Goal: Information Seeking & Learning: Learn about a topic

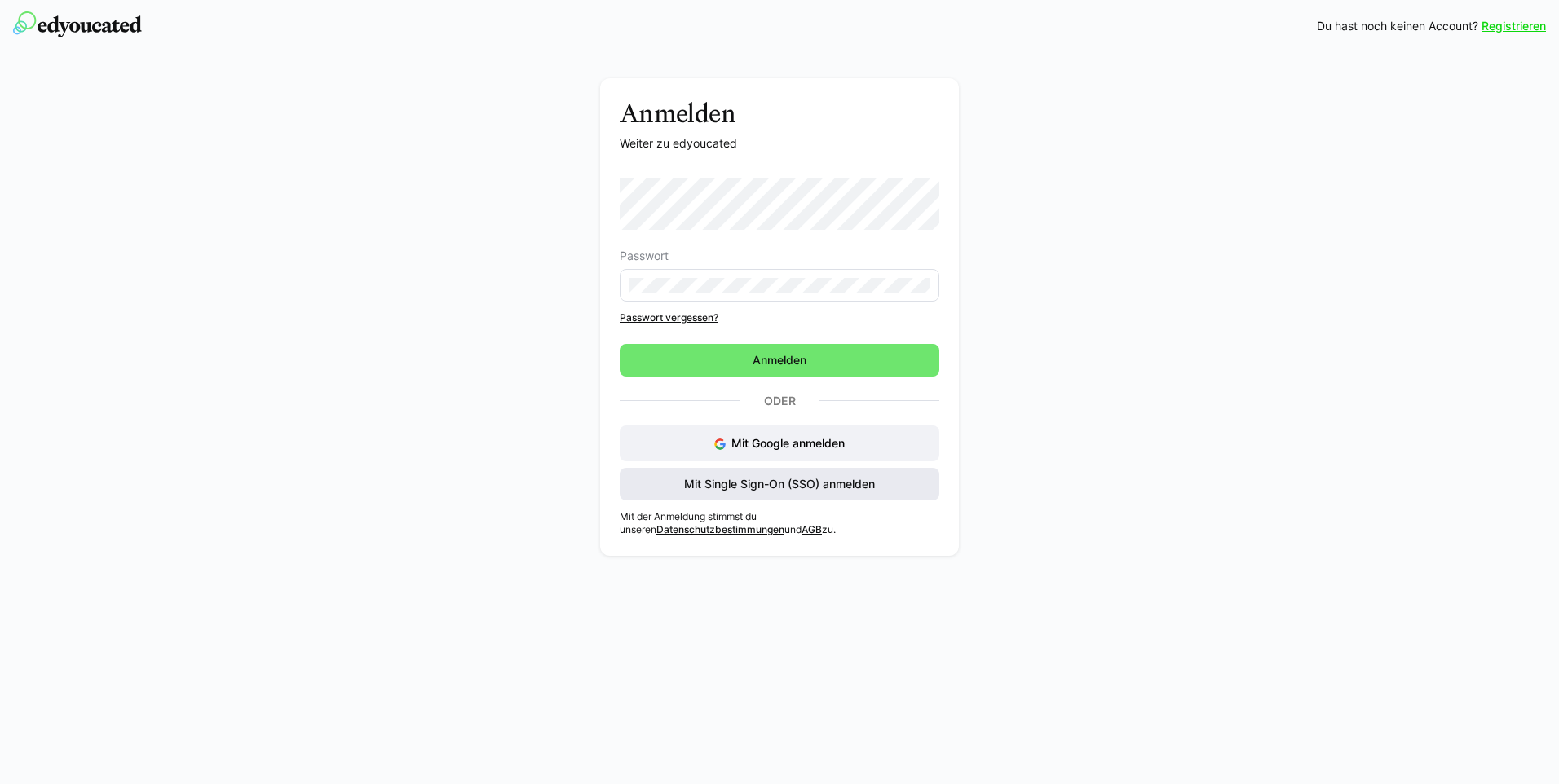
click at [828, 493] on span "Mit Single Sign-On (SSO) anmelden" at bounding box center [779, 484] width 319 height 32
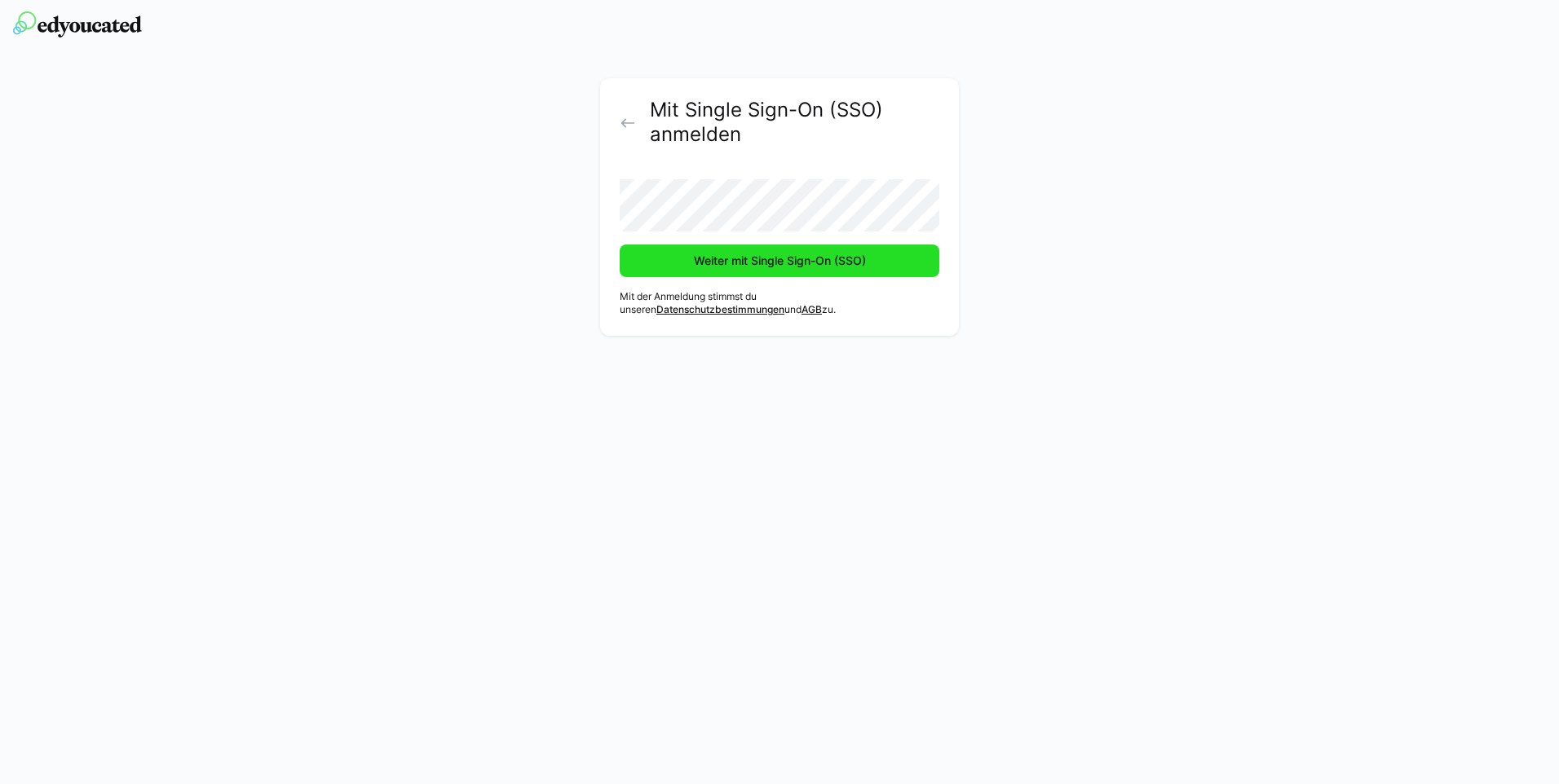
click at [763, 269] on span "Weiter mit Single Sign-On (SSO)" at bounding box center [779, 260] width 319 height 32
